Goal: Navigation & Orientation: Go to known website

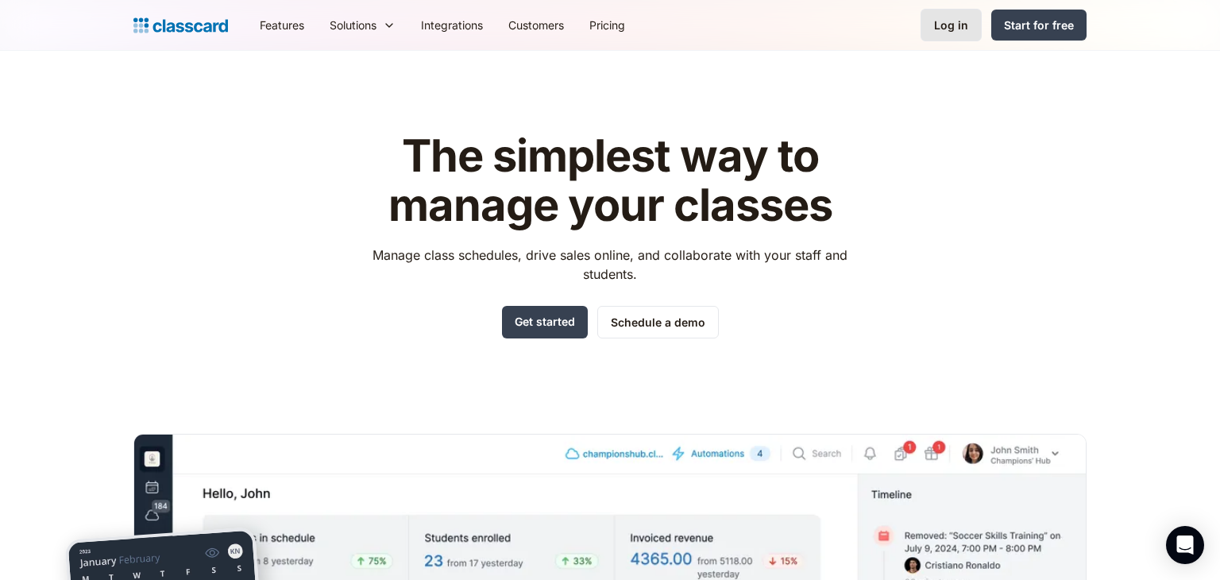
click at [965, 22] on div "Log in" at bounding box center [951, 25] width 34 height 17
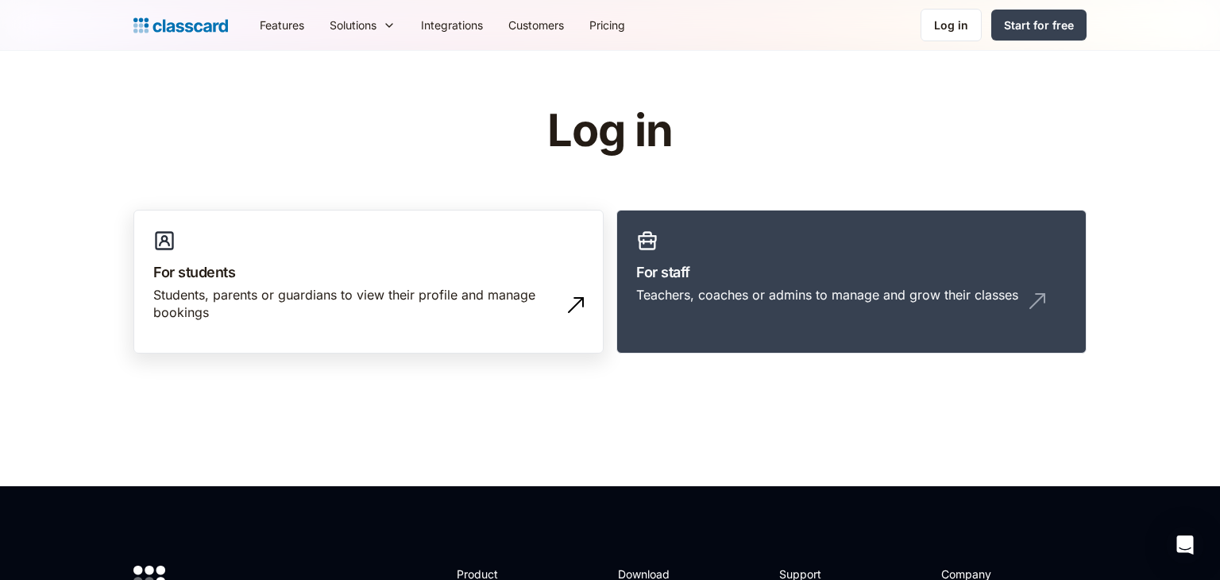
click at [517, 316] on div "Students, parents or guardians to view their profile and manage bookings" at bounding box center [352, 304] width 399 height 36
click at [488, 263] on h3 "For students" at bounding box center [368, 271] width 430 height 21
click at [492, 268] on h3 "For students" at bounding box center [368, 271] width 430 height 21
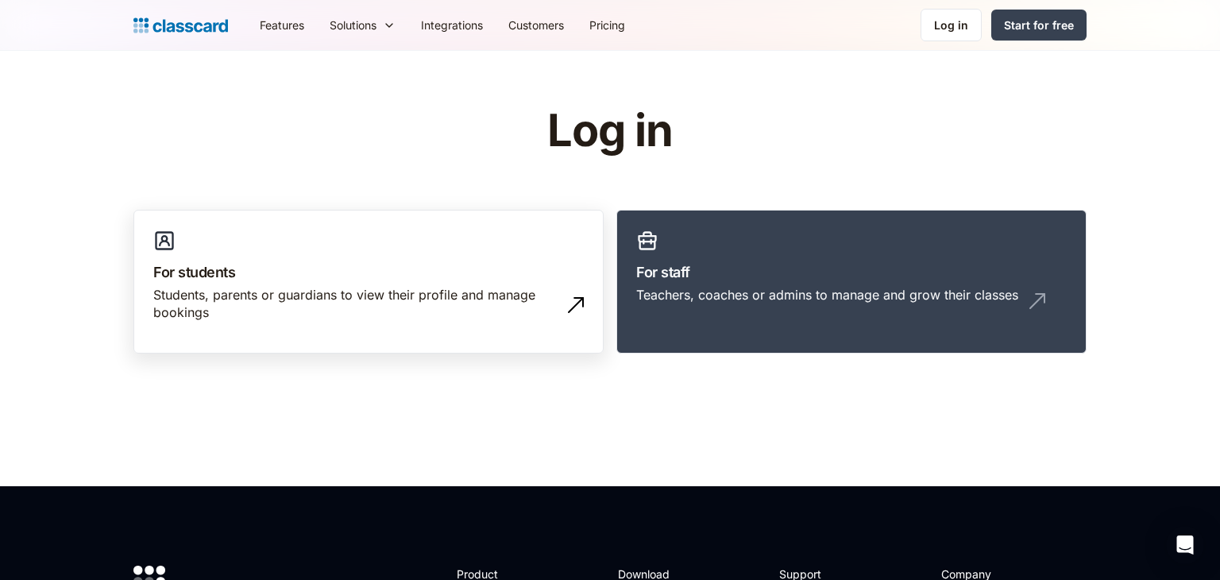
click at [492, 268] on h3 "For students" at bounding box center [368, 271] width 430 height 21
click at [965, 38] on link "Log in" at bounding box center [950, 25] width 61 height 33
click at [545, 332] on div "Students, parents or guardians to view their profile and manage bookings" at bounding box center [368, 310] width 430 height 48
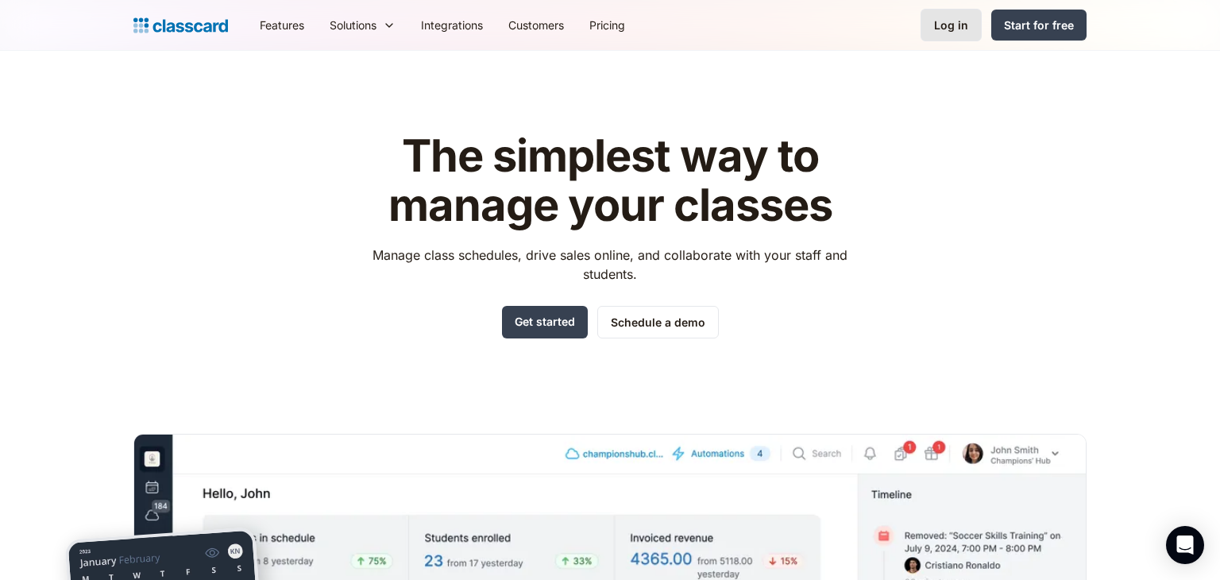
click at [950, 25] on div "Log in" at bounding box center [951, 25] width 34 height 17
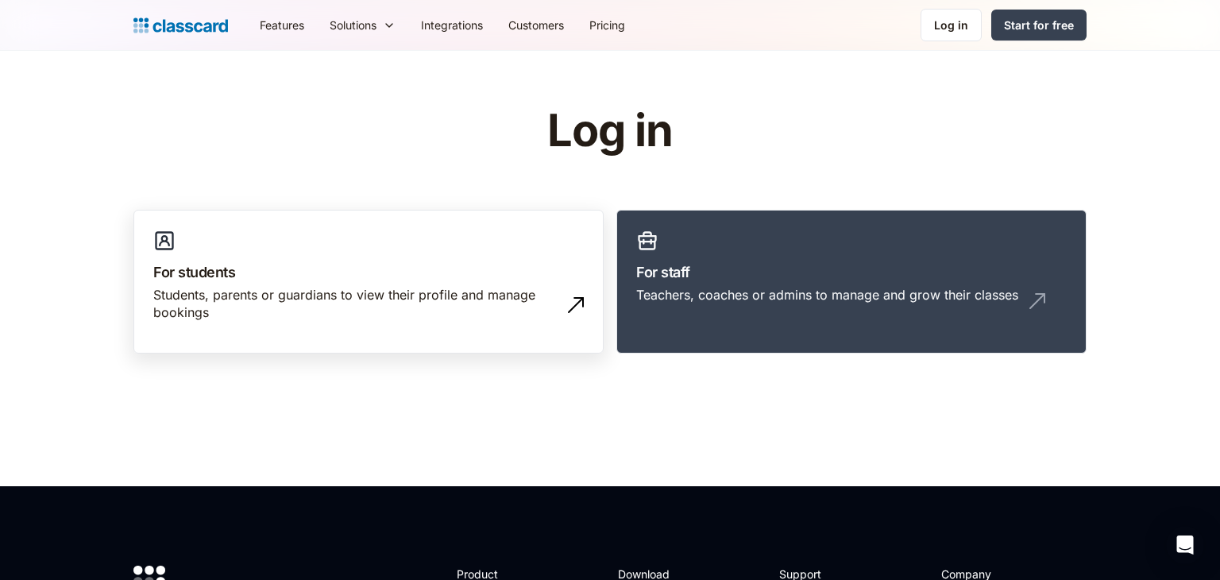
click at [542, 249] on link "For students Students, parents or guardians to view their profile and manage bo…" at bounding box center [368, 282] width 470 height 145
click at [938, 23] on div "Log in" at bounding box center [951, 25] width 34 height 17
click at [350, 270] on h3 "For students" at bounding box center [368, 271] width 430 height 21
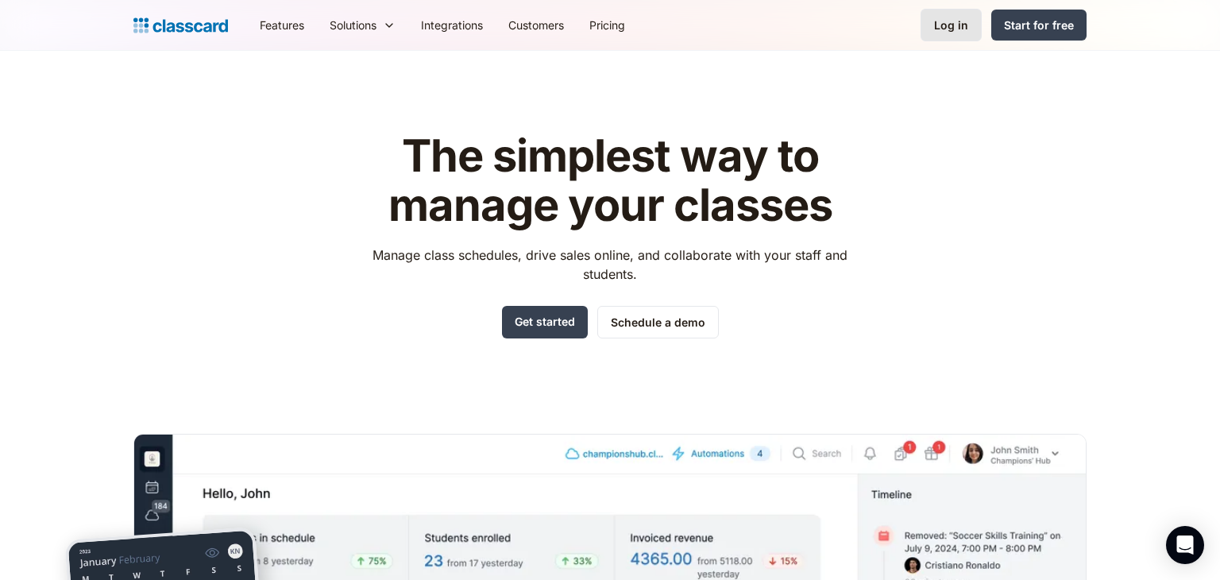
click at [953, 24] on div "Log in" at bounding box center [951, 25] width 34 height 17
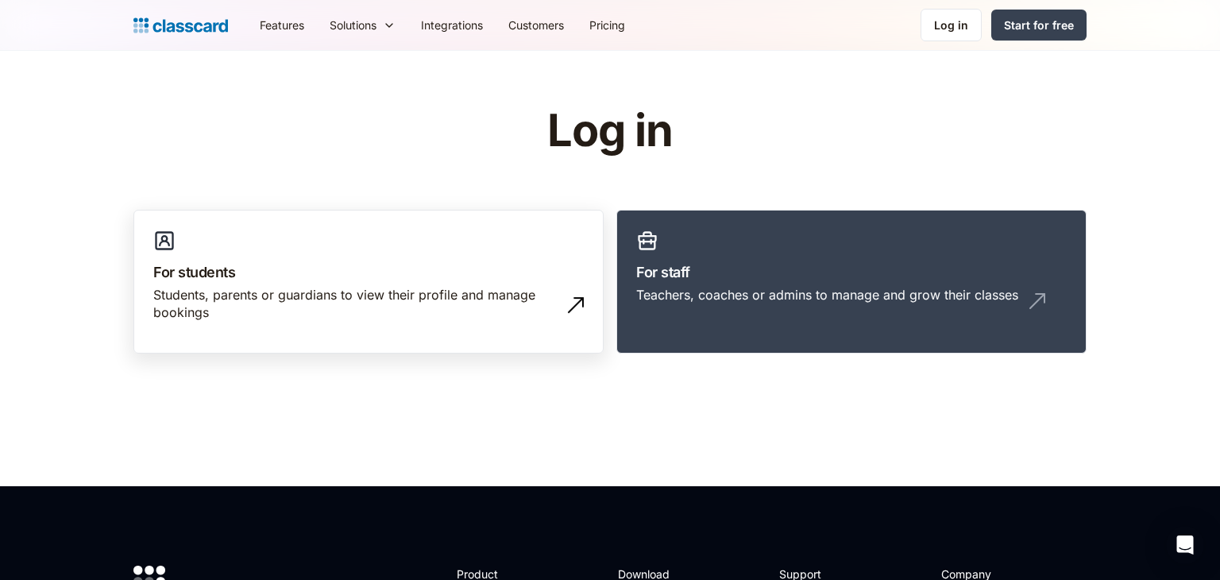
click at [402, 345] on link "For students Students, parents or guardians to view their profile and manage bo…" at bounding box center [368, 282] width 470 height 145
click at [418, 318] on div "Students, parents or guardians to view their profile and manage bookings" at bounding box center [352, 304] width 399 height 36
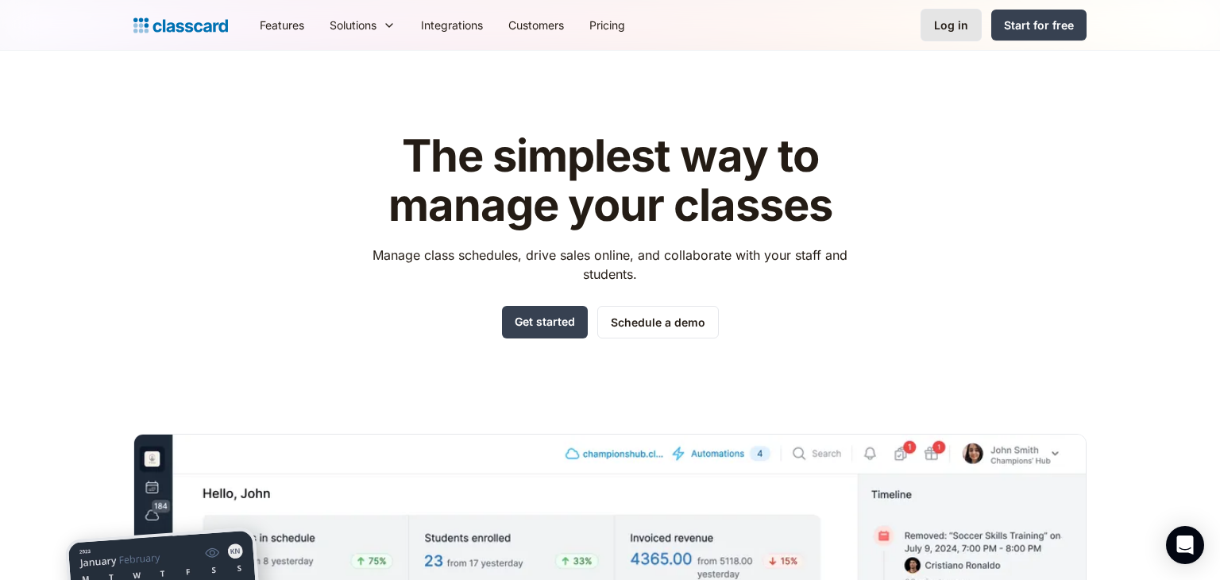
click at [950, 24] on div "Log in" at bounding box center [951, 25] width 34 height 17
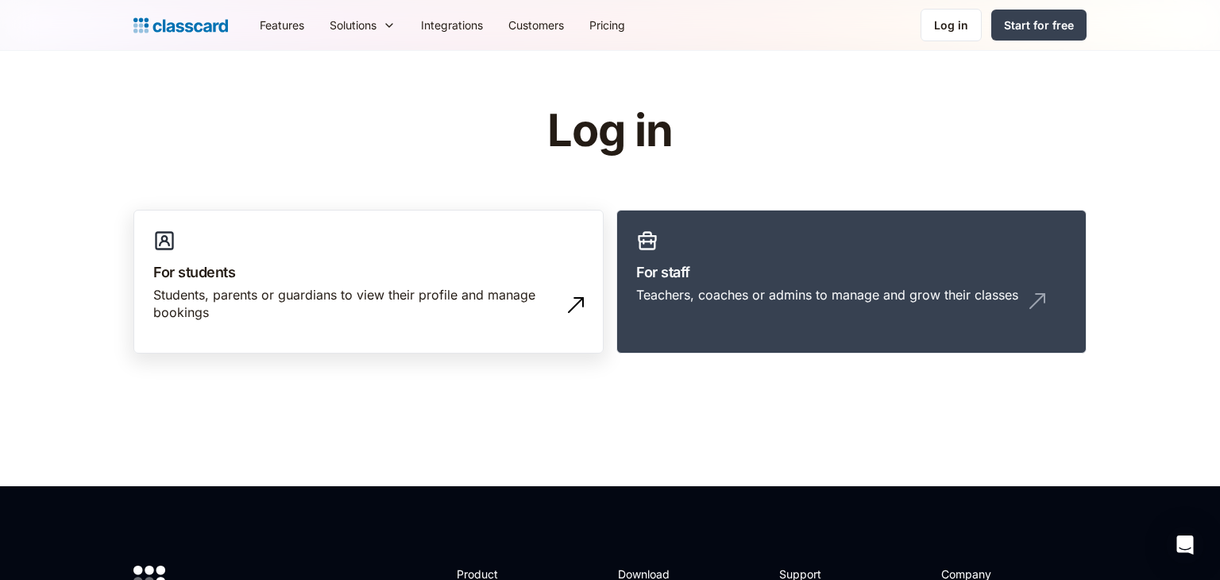
click at [533, 275] on h3 "For students" at bounding box center [368, 271] width 430 height 21
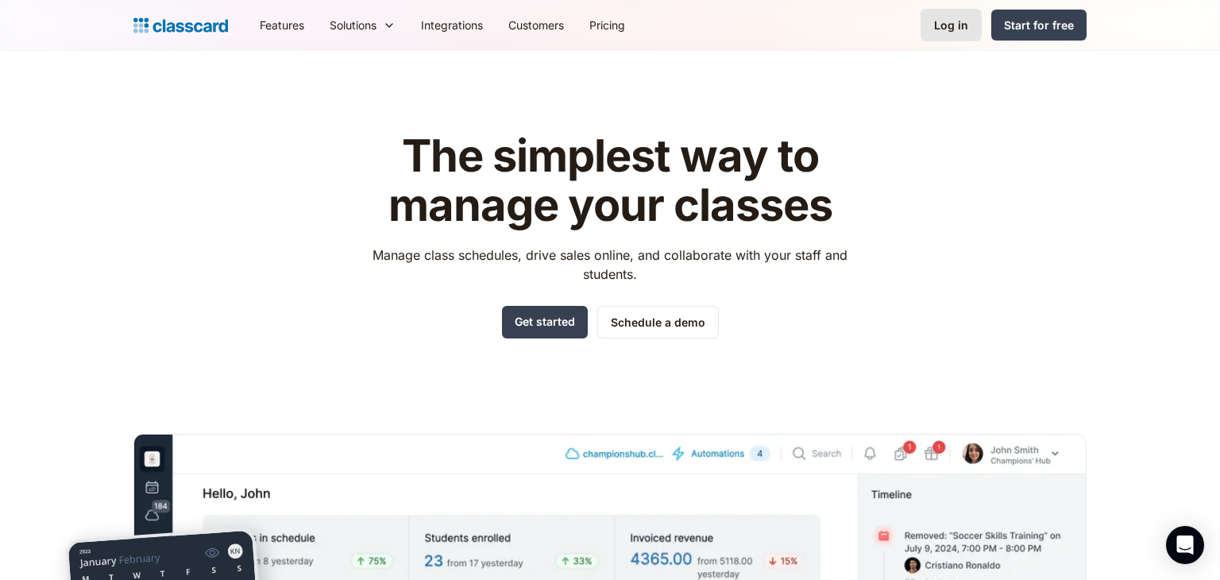
click at [943, 24] on div "Log in" at bounding box center [951, 25] width 34 height 17
